Goal: Transaction & Acquisition: Subscribe to service/newsletter

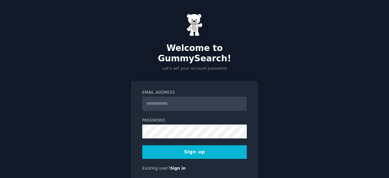
click at [212, 106] on form "Email Address Password 8 or more characters Alphanumeric characters No common p…" at bounding box center [194, 124] width 105 height 69
click at [215, 99] on input "Email Address" at bounding box center [194, 104] width 105 height 14
type input "**********"
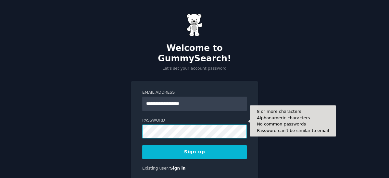
click at [142, 146] on button "Sign up" at bounding box center [194, 153] width 105 height 14
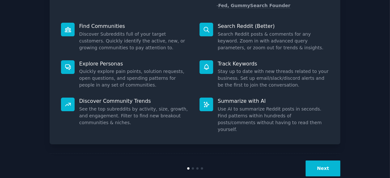
click at [327, 161] on button "Next" at bounding box center [323, 169] width 35 height 16
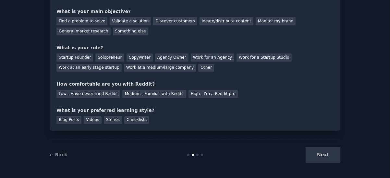
click at [326, 161] on div "Next" at bounding box center [292, 155] width 97 height 16
click at [189, 94] on div "High - I'm a Reddit pro" at bounding box center [213, 94] width 49 height 8
click at [318, 151] on div "Next" at bounding box center [292, 155] width 97 height 16
click at [205, 56] on div "Work for an Agency" at bounding box center [213, 58] width 44 height 8
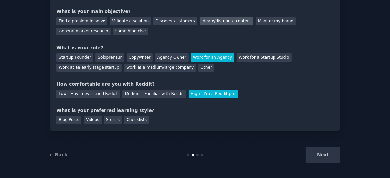
drag, startPoint x: 207, startPoint y: 18, endPoint x: 205, endPoint y: 22, distance: 4.2
click at [207, 19] on div "Ideate/distribute content" at bounding box center [227, 21] width 54 height 8
click at [132, 119] on div "Checklists" at bounding box center [136, 120] width 25 height 8
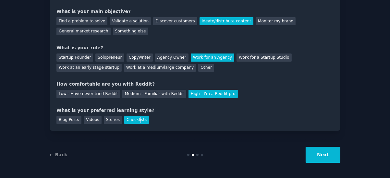
click at [331, 158] on button "Next" at bounding box center [323, 155] width 35 height 16
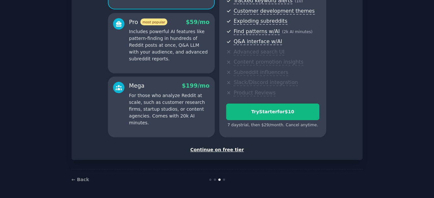
click at [219, 151] on div "Continue on free tier" at bounding box center [216, 150] width 277 height 7
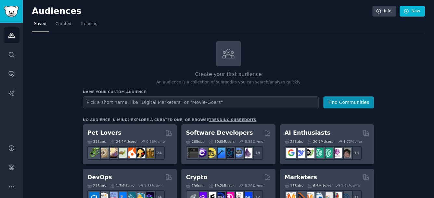
click at [172, 99] on input "text" at bounding box center [201, 102] width 236 height 12
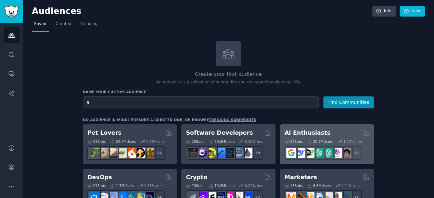
type input "ai"
click at [315, 134] on h2 "AI Enthusiasts" at bounding box center [308, 133] width 46 height 8
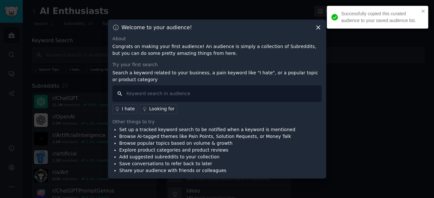
click at [276, 96] on input "text" at bounding box center [216, 93] width 209 height 17
click at [257, 92] on input "text" at bounding box center [216, 93] width 209 height 17
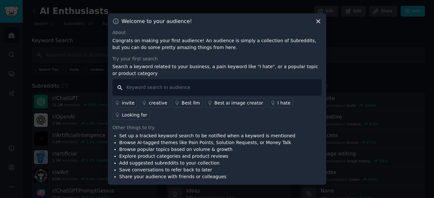
click at [247, 90] on input "text" at bounding box center [216, 87] width 209 height 17
click at [277, 107] on div "I hate" at bounding box center [283, 103] width 13 height 7
